Goal: Task Accomplishment & Management: Manage account settings

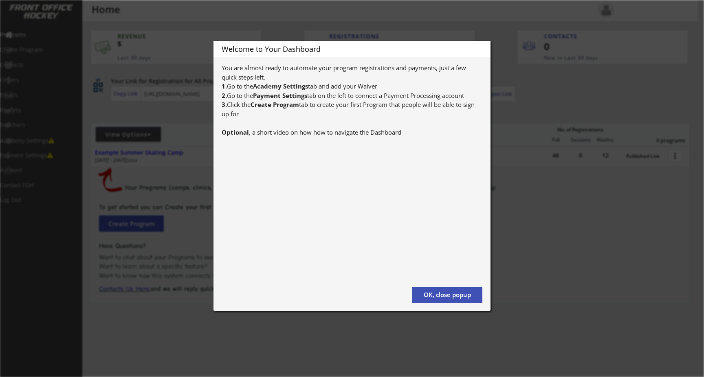
click at [473, 296] on button "OK, close popup" at bounding box center [447, 295] width 71 height 16
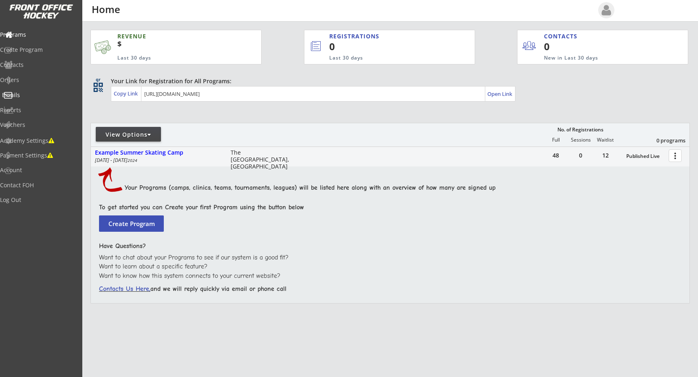
click at [37, 95] on div "Emails" at bounding box center [38, 95] width 73 height 6
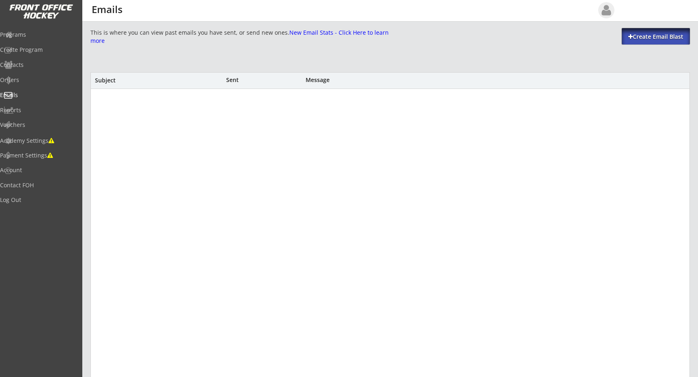
click at [650, 40] on div "Create Email Blast" at bounding box center [656, 37] width 68 height 8
select select ""All""
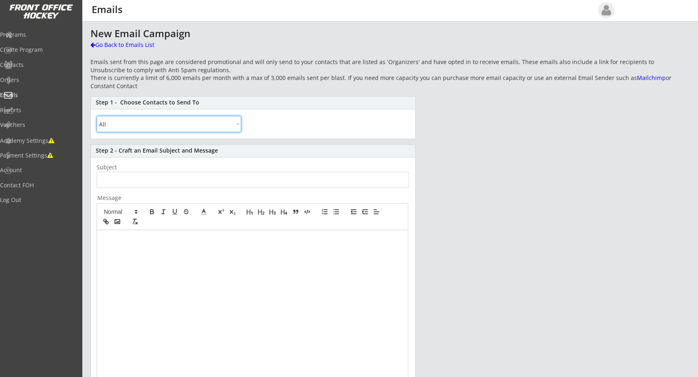
click at [179, 127] on select "All By Specific Programs Within Birth Year Range" at bounding box center [169, 124] width 145 height 16
click at [290, 187] on input "input" at bounding box center [253, 180] width 313 height 16
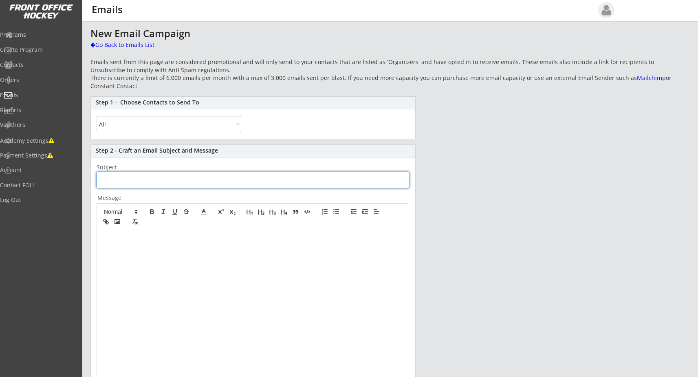
click at [281, 177] on input "input" at bounding box center [253, 180] width 313 height 16
type input "dsqdsq"
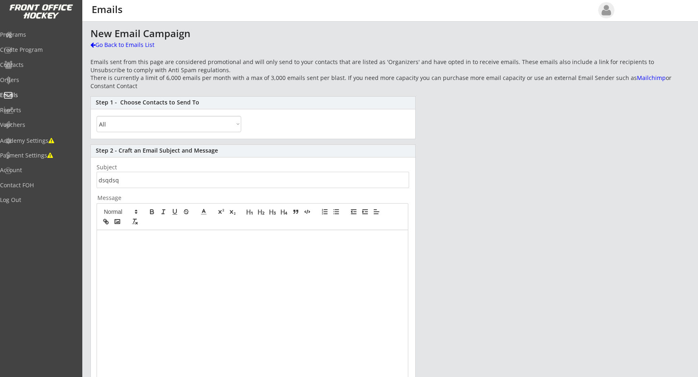
click at [247, 294] on div at bounding box center [252, 306] width 311 height 153
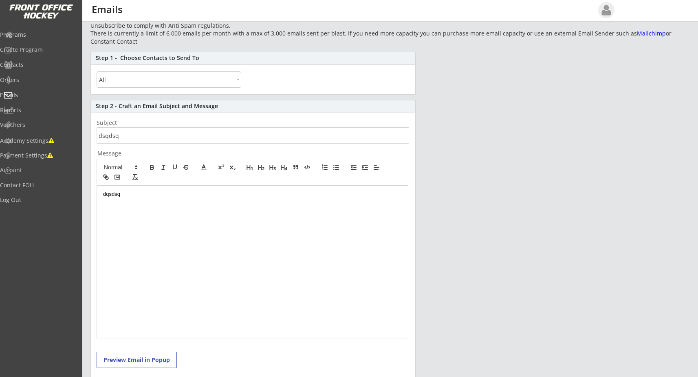
scroll to position [129, 0]
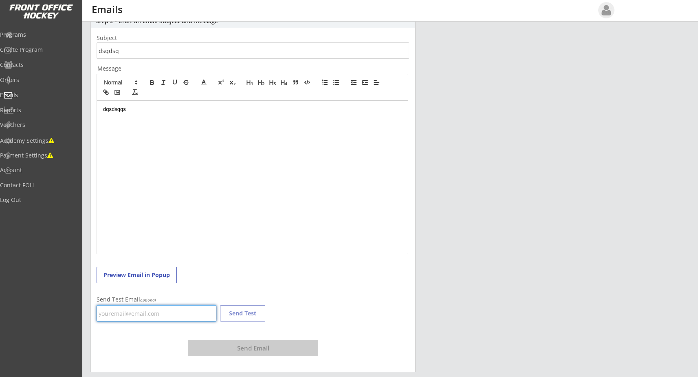
click at [172, 317] on input "email" at bounding box center [157, 313] width 120 height 16
type input "s"
type input "[EMAIL_ADDRESS][DOMAIN_NAME]"
click at [262, 314] on button "Send Test" at bounding box center [242, 313] width 45 height 16
click at [181, 207] on div "dqsdsqqs" at bounding box center [252, 177] width 311 height 153
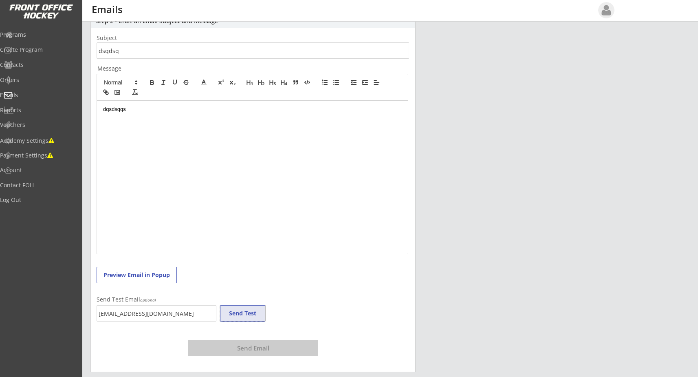
click at [232, 312] on button "Send Test" at bounding box center [242, 313] width 45 height 16
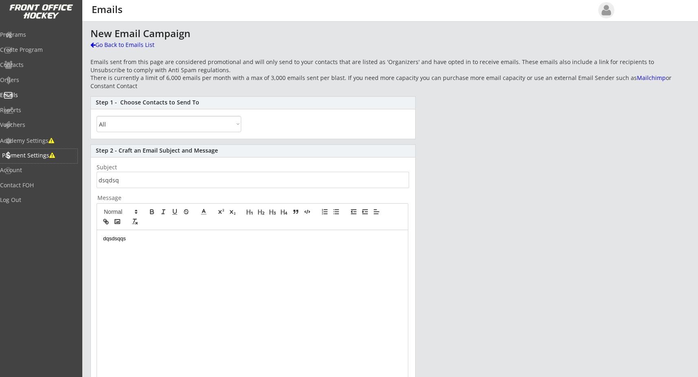
click at [44, 157] on div "Payment Settings" at bounding box center [38, 155] width 73 height 6
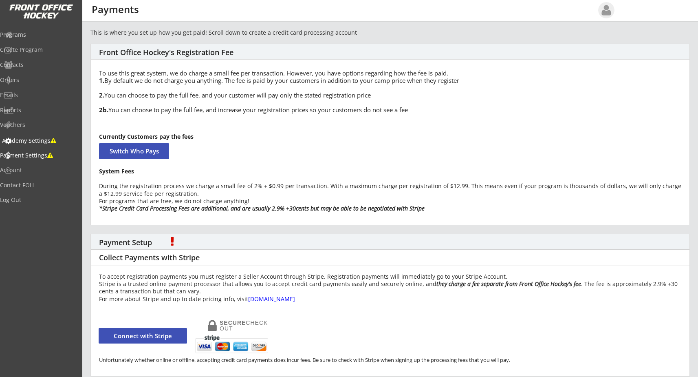
click at [52, 139] on div "Academy Settings" at bounding box center [38, 141] width 73 height 6
select select ""USD""
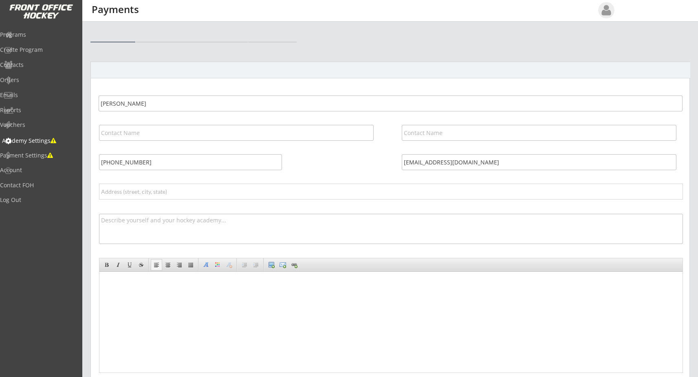
select select ""USD""
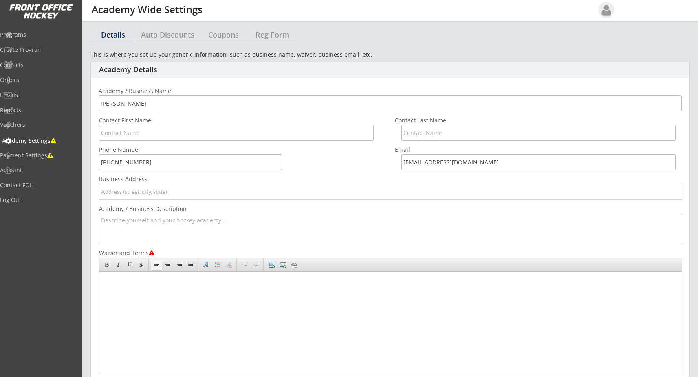
click at [48, 151] on div "Payment Settings" at bounding box center [38, 156] width 77 height 14
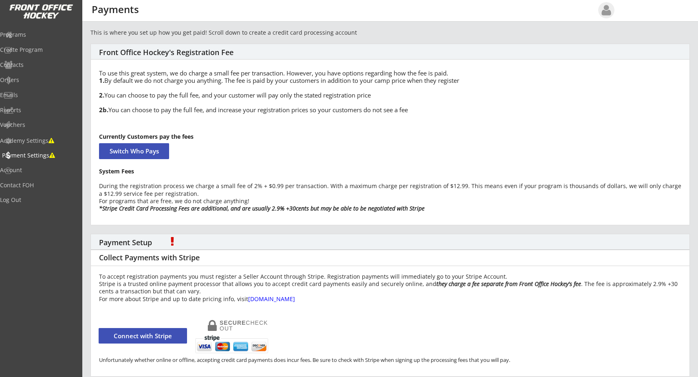
scroll to position [8, 0]
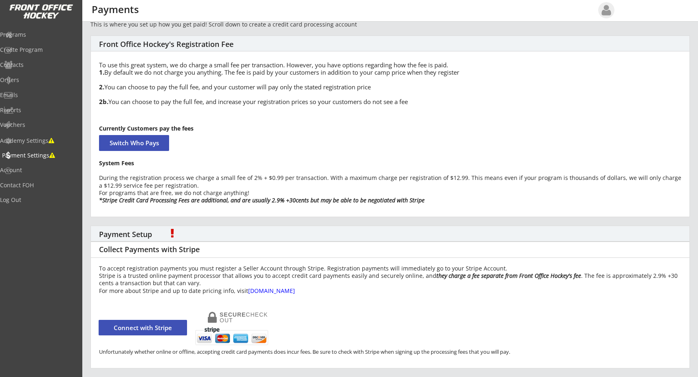
click at [43, 142] on div "Academy Settings" at bounding box center [38, 141] width 77 height 6
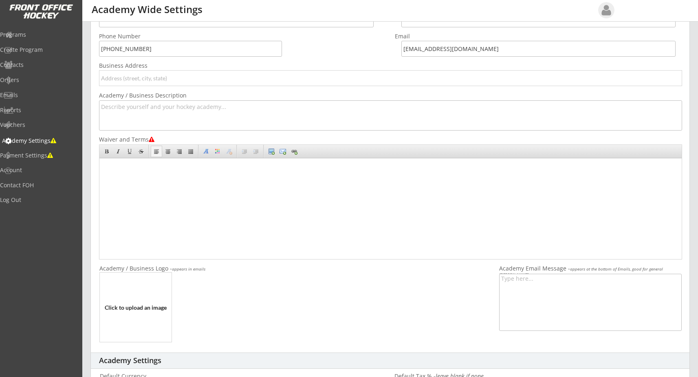
scroll to position [194, 0]
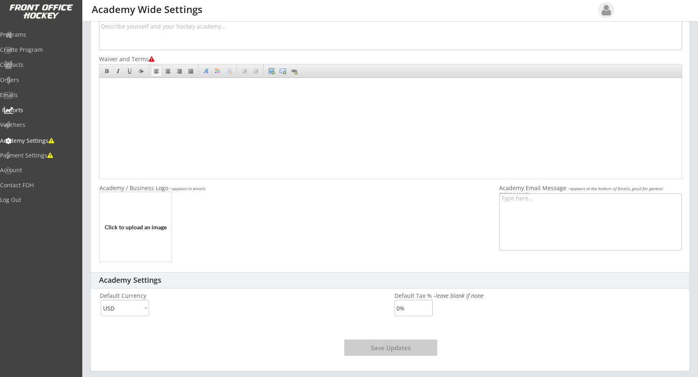
click at [31, 103] on div "Programs Create Program Contacts Orders Emails Reports Vouchers" at bounding box center [41, 80] width 82 height 108
click at [27, 97] on div "Emails" at bounding box center [38, 95] width 73 height 6
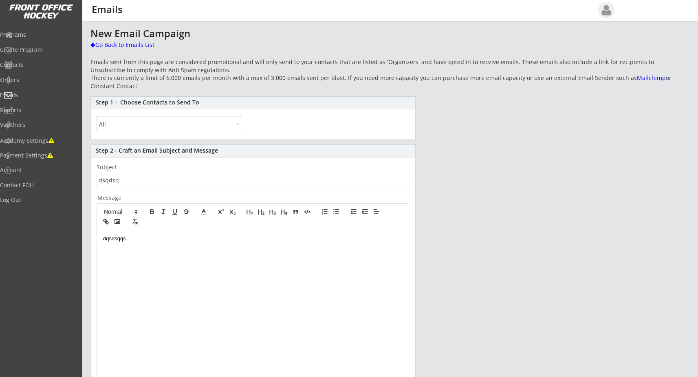
scroll to position [129, 0]
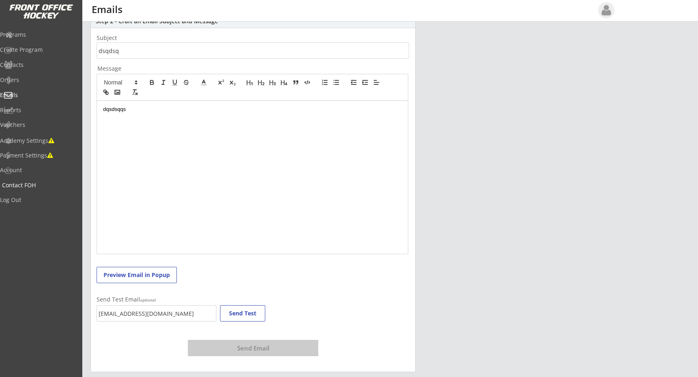
click at [29, 169] on div "Account" at bounding box center [38, 170] width 77 height 6
select select ""Yes""
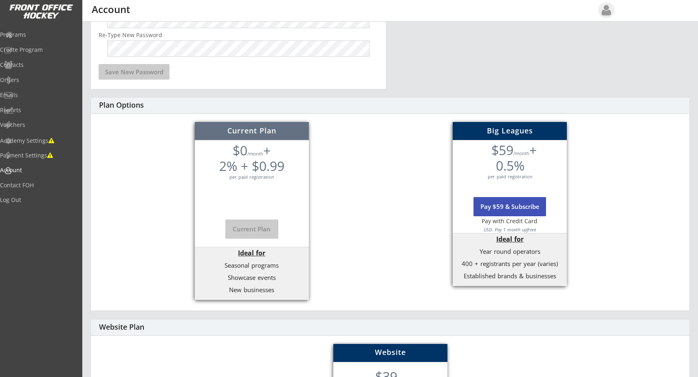
scroll to position [234, 0]
